Goal: Participate in discussion: Engage in conversation with other users on a specific topic

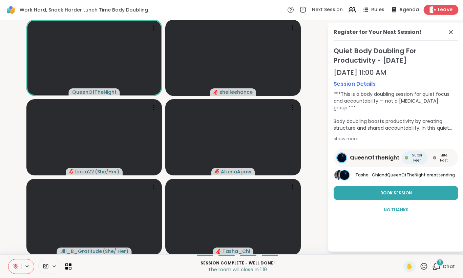
click at [448, 13] on div "Leave" at bounding box center [441, 10] width 35 height 10
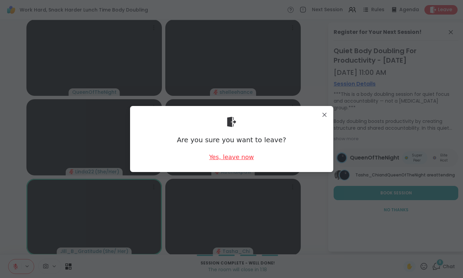
click at [236, 157] on div "Yes, leave now" at bounding box center [231, 157] width 45 height 8
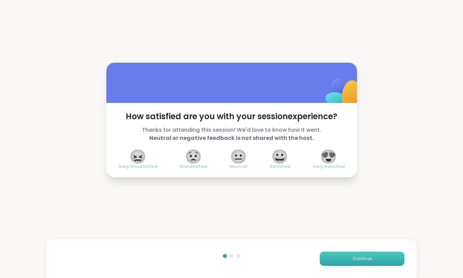
click at [362, 261] on span "Continue" at bounding box center [362, 259] width 19 height 6
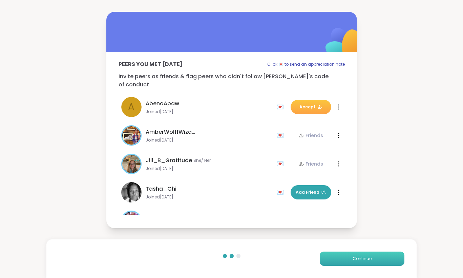
click at [362, 261] on span "Continue" at bounding box center [362, 259] width 19 height 6
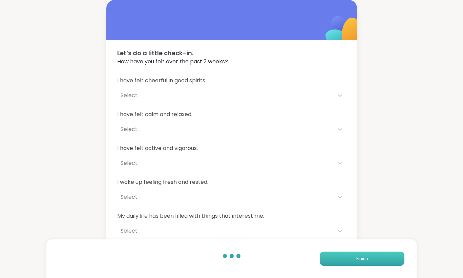
click at [362, 261] on span "Finish" at bounding box center [362, 259] width 12 height 6
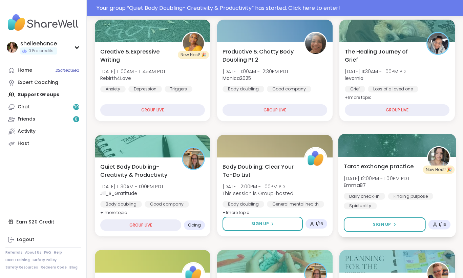
scroll to position [86, 0]
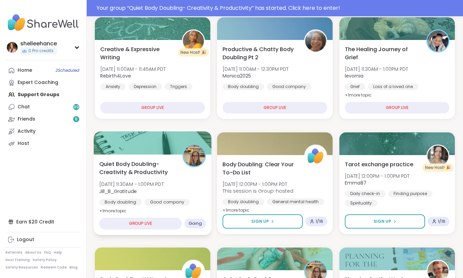
click at [199, 189] on div "Quiet Body Doubling- Creativity & Productivity [DATE] 11:30AM - 1:00PM PDT Jill…" at bounding box center [152, 187] width 107 height 55
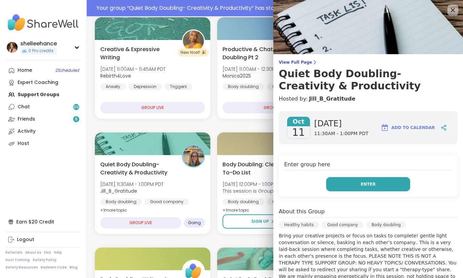
click at [341, 182] on button "Enter" at bounding box center [368, 184] width 84 height 14
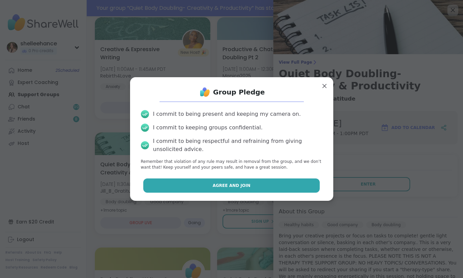
click at [200, 184] on button "Agree and Join" at bounding box center [231, 185] width 176 height 14
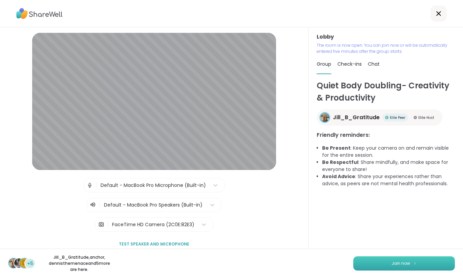
click at [398, 265] on span "Join now" at bounding box center [400, 263] width 19 height 6
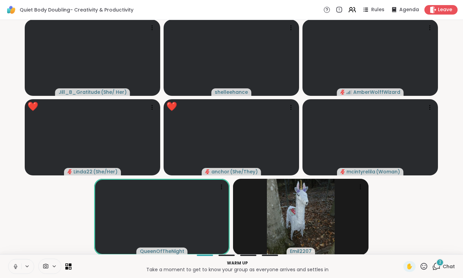
click at [14, 267] on icon at bounding box center [16, 266] width 6 height 6
click at [451, 266] on span "Chat" at bounding box center [449, 266] width 12 height 7
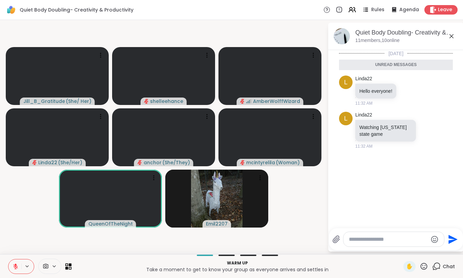
click at [451, 39] on icon at bounding box center [451, 36] width 8 height 8
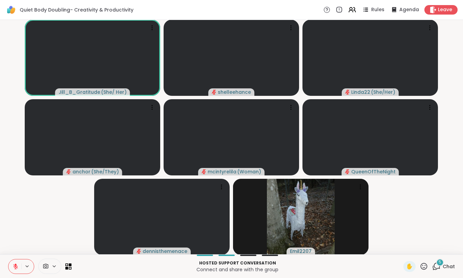
click at [450, 265] on span "Chat" at bounding box center [449, 266] width 12 height 7
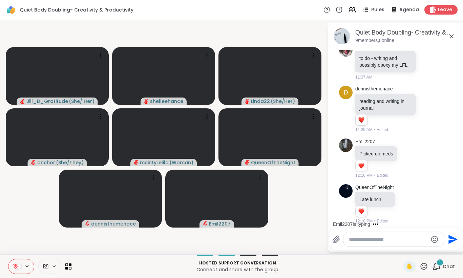
scroll to position [568, 0]
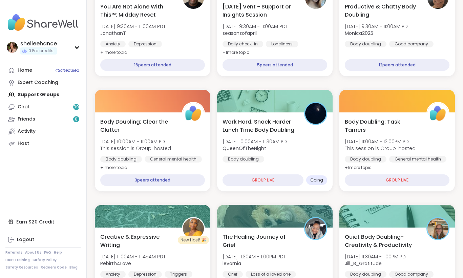
scroll to position [334, 0]
